Goal: Information Seeking & Learning: Check status

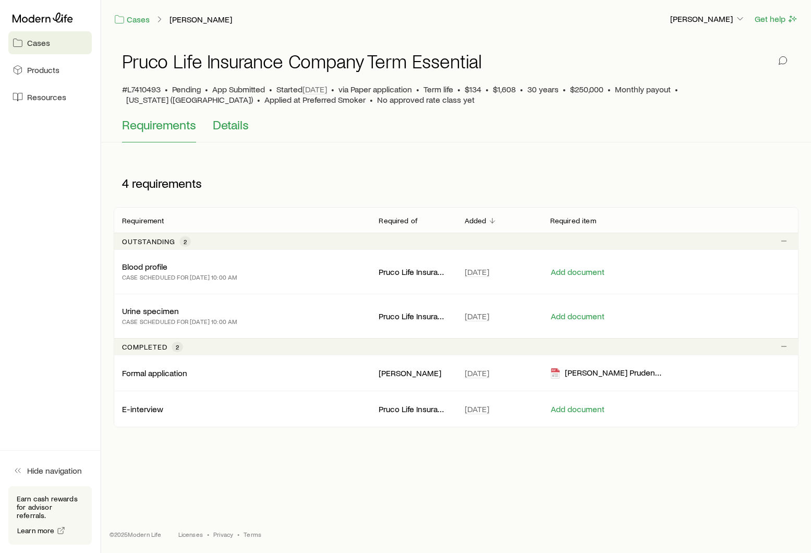
click at [238, 123] on span "Details" at bounding box center [231, 124] width 36 height 15
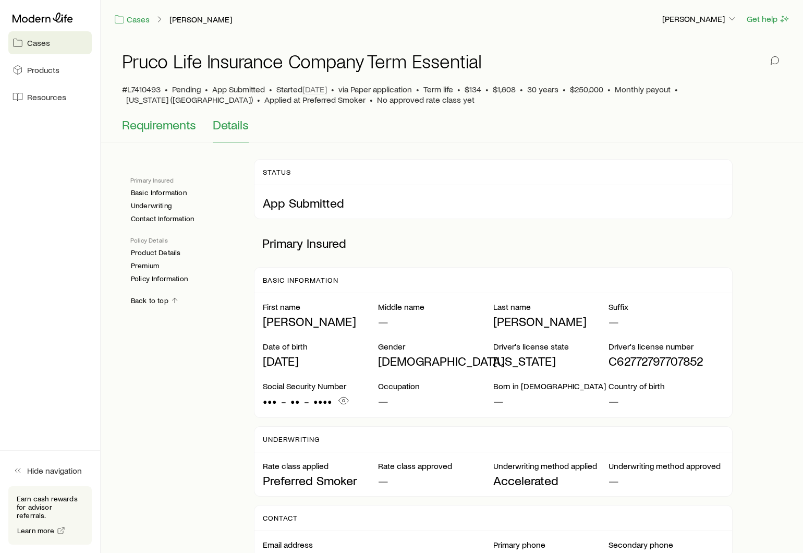
click at [164, 125] on span "Requirements" at bounding box center [159, 124] width 74 height 15
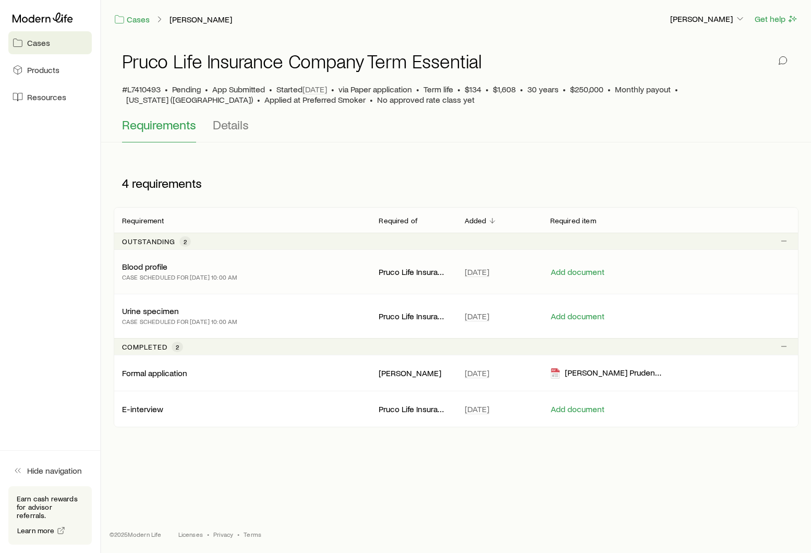
click at [206, 272] on p "CASE SCHEDULED FOR [DATE] 10:00 AM" at bounding box center [179, 277] width 115 height 10
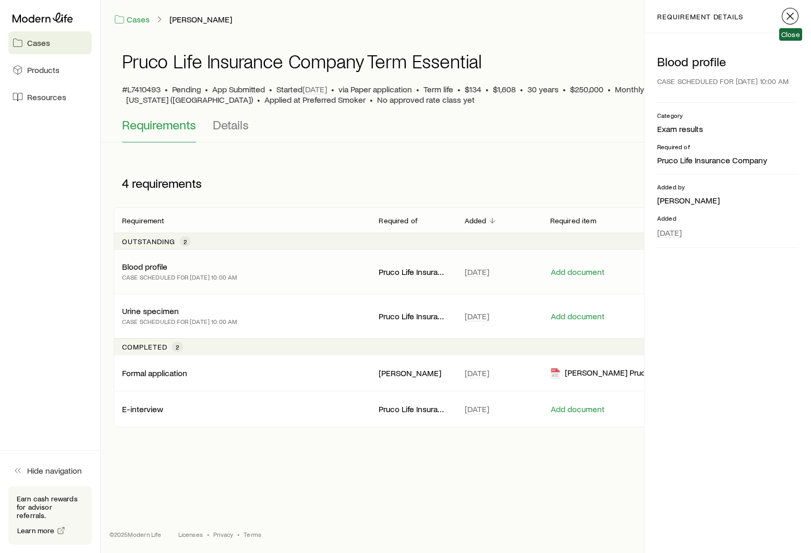
click at [793, 16] on icon "button" at bounding box center [790, 16] width 13 height 13
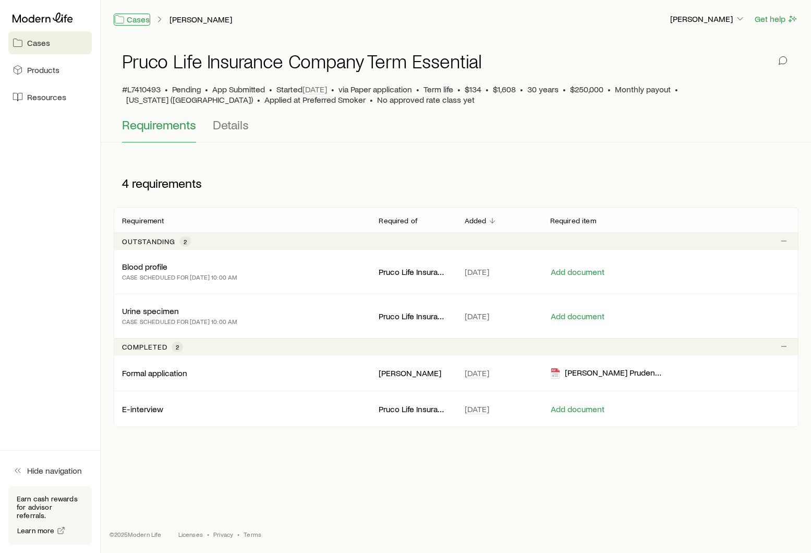
click at [138, 23] on link "Cases" at bounding box center [132, 20] width 37 height 12
